Goal: Find specific page/section: Find specific page/section

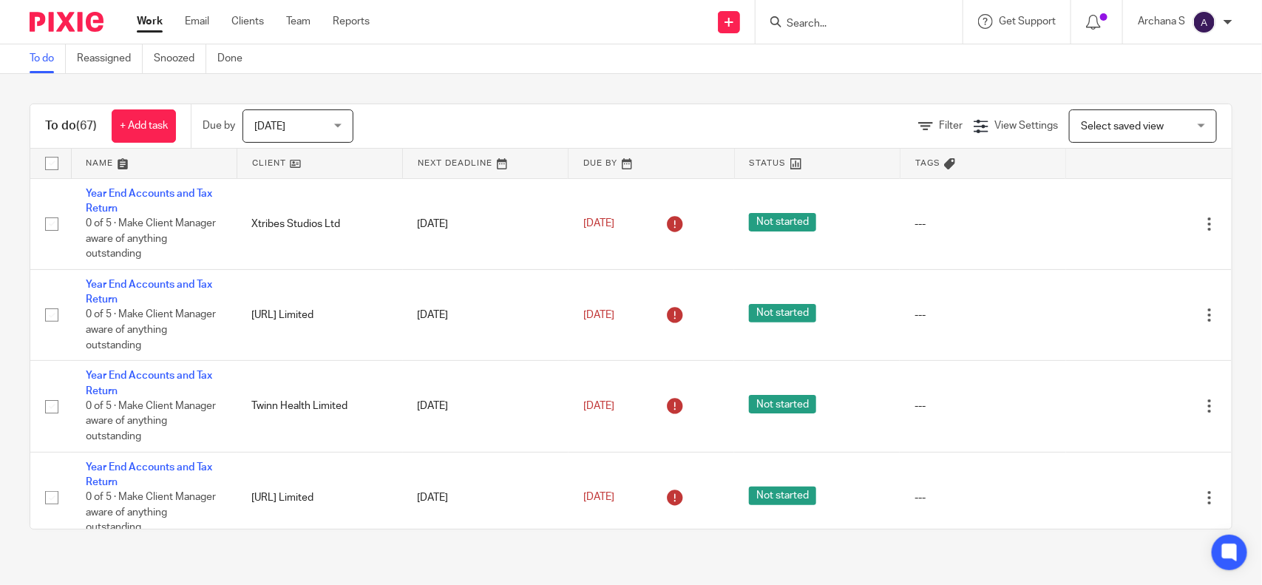
click at [806, 24] on input "Search" at bounding box center [851, 24] width 133 height 13
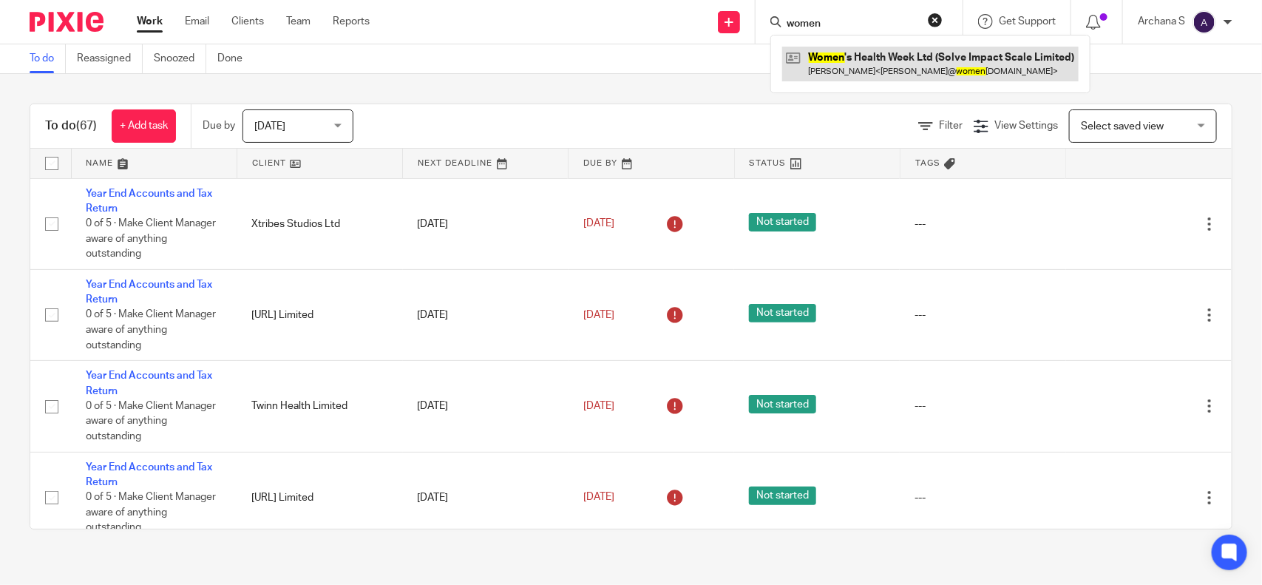
type input "women"
click at [848, 70] on link at bounding box center [930, 64] width 297 height 34
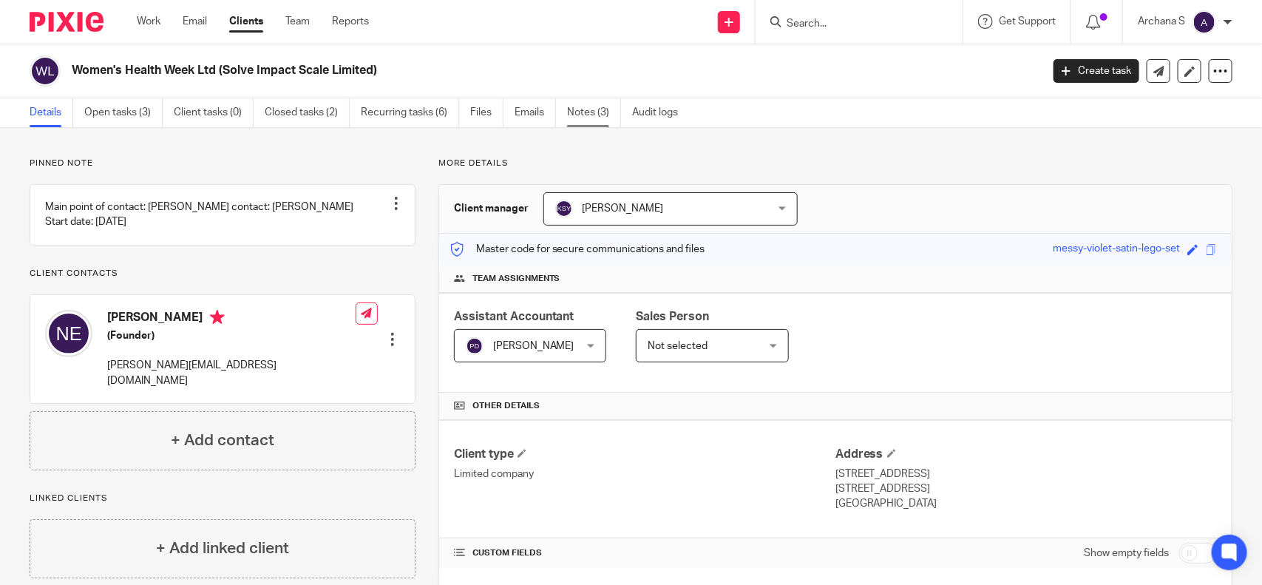
click at [582, 104] on link "Notes (3)" at bounding box center [594, 112] width 54 height 29
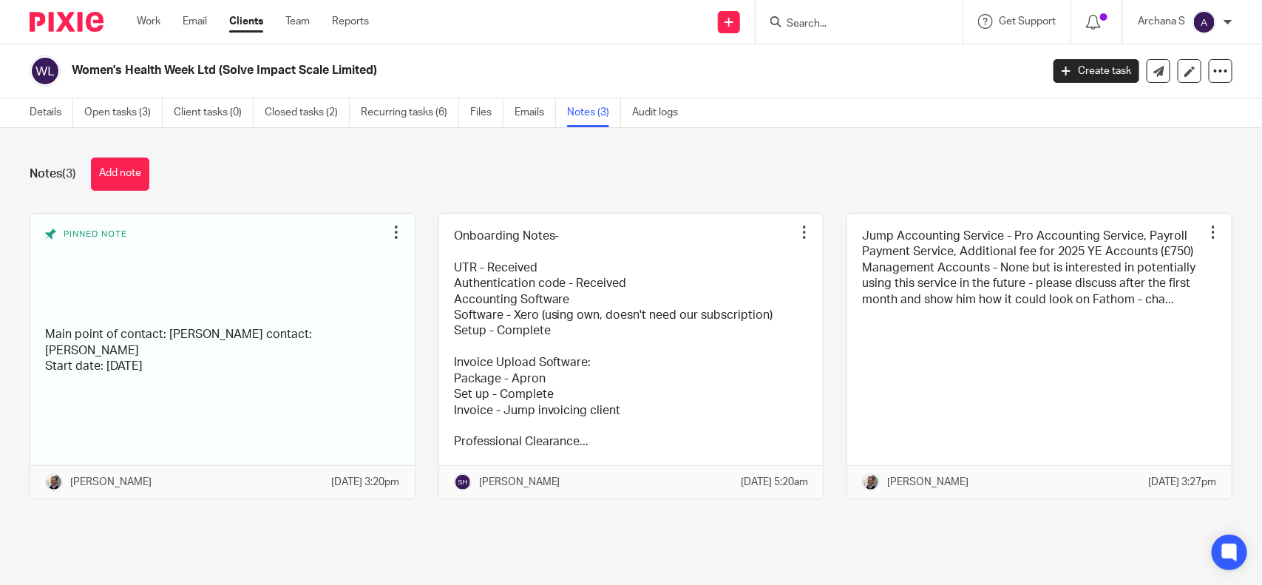
click at [814, 24] on input "Search" at bounding box center [851, 24] width 133 height 13
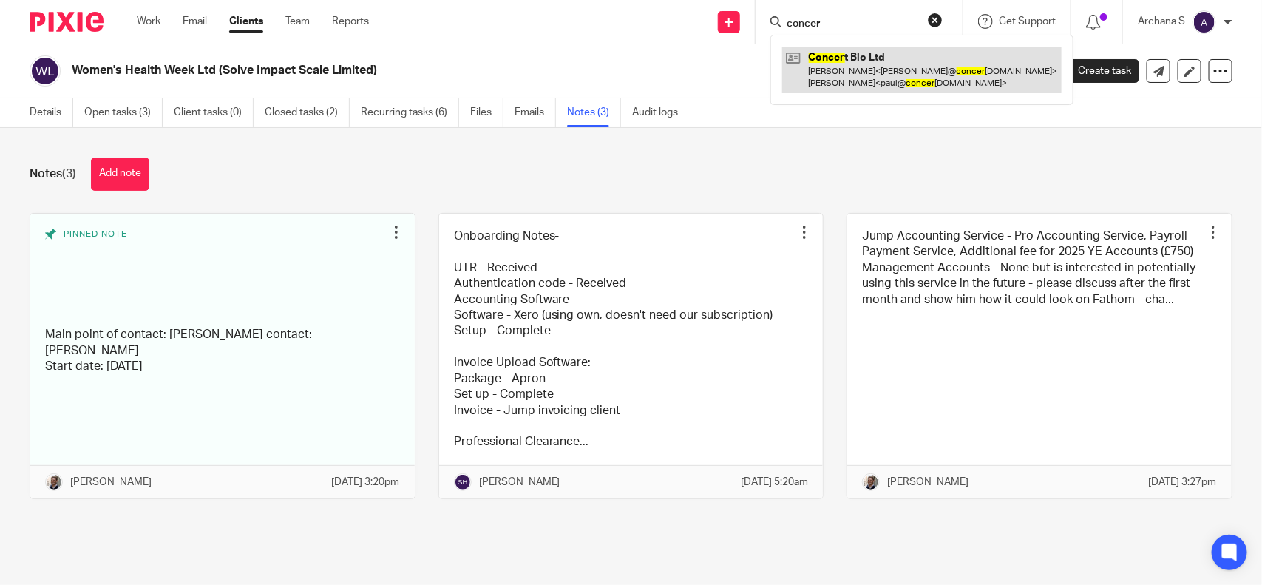
type input "concer"
click at [847, 76] on link at bounding box center [922, 70] width 280 height 46
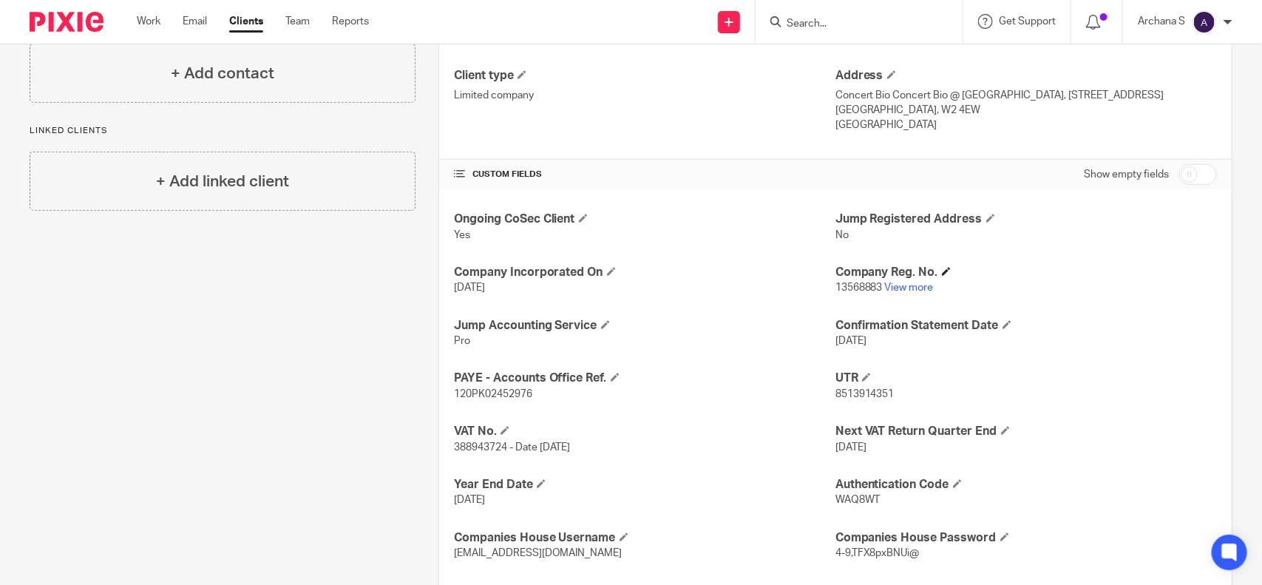
scroll to position [462, 0]
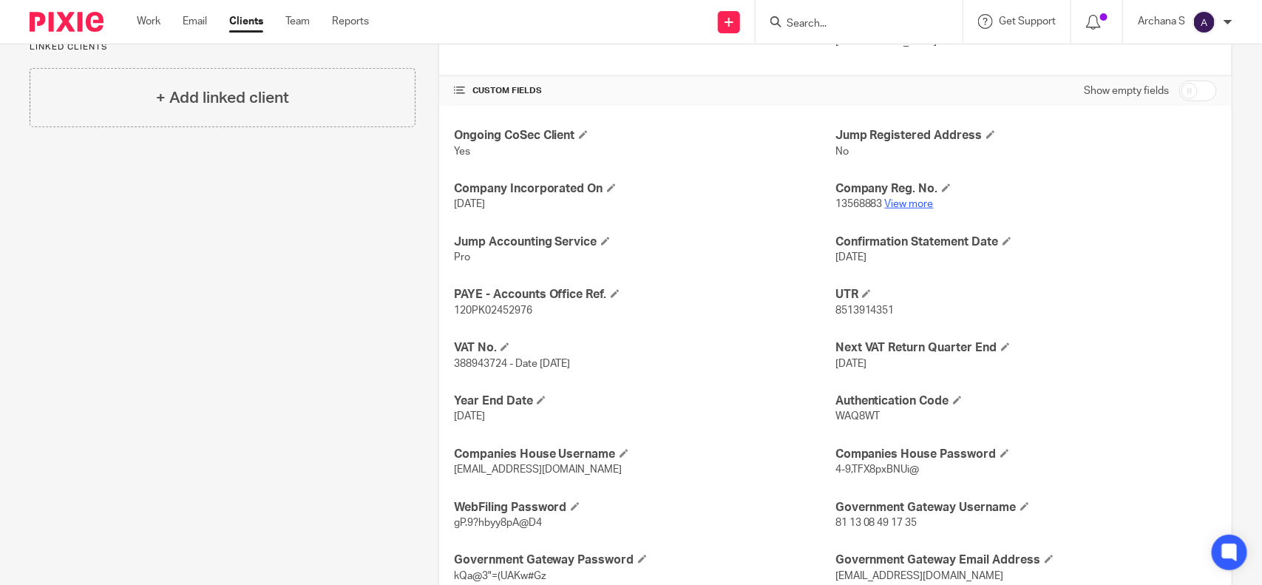
click at [910, 201] on link "View more" at bounding box center [909, 204] width 49 height 10
